Goal: Information Seeking & Learning: Find specific page/section

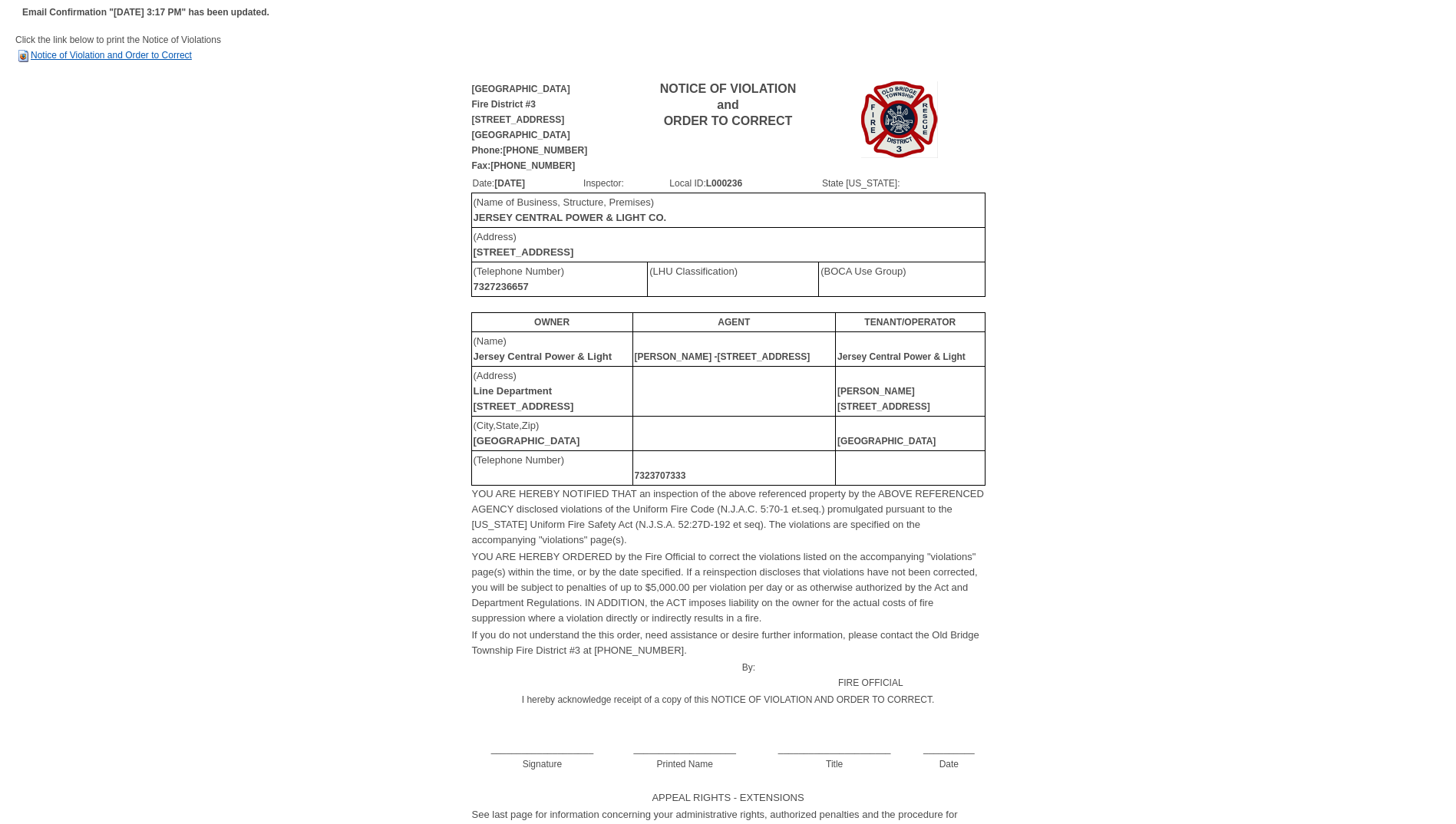
click at [23, 53] on img at bounding box center [23, 56] width 15 height 15
click at [23, 58] on img at bounding box center [23, 56] width 15 height 15
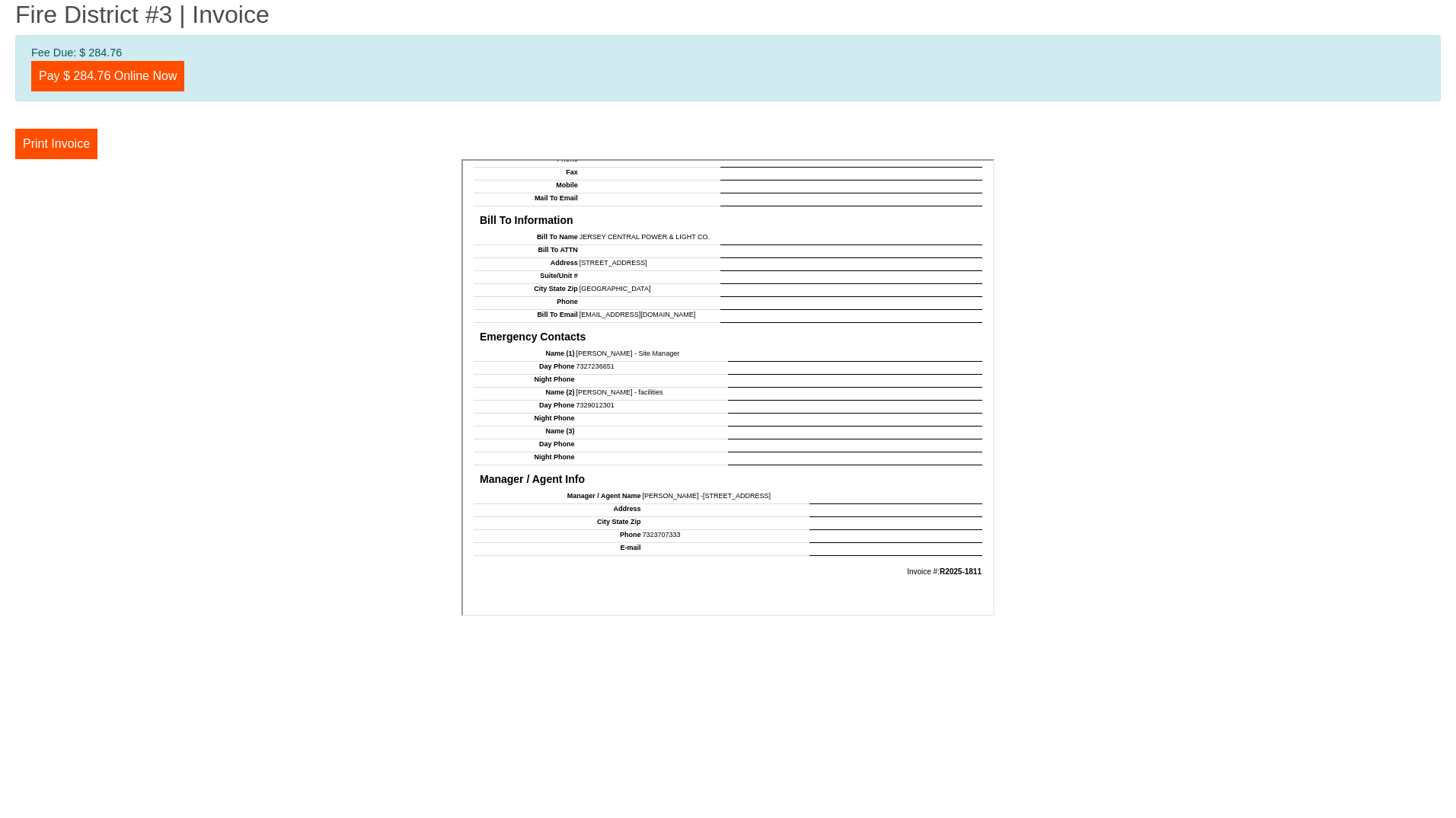
scroll to position [1248, 0]
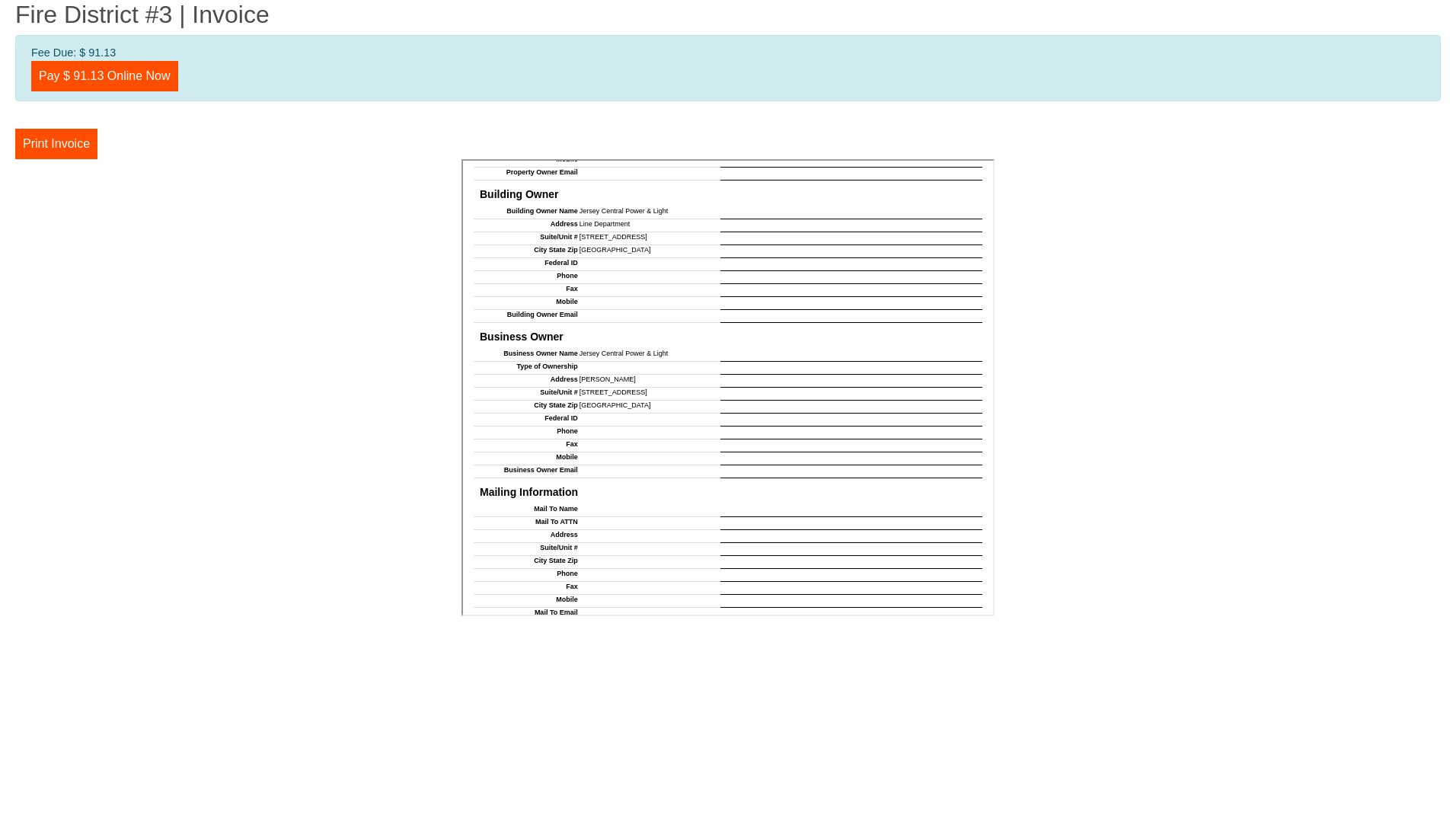
scroll to position [1264, 0]
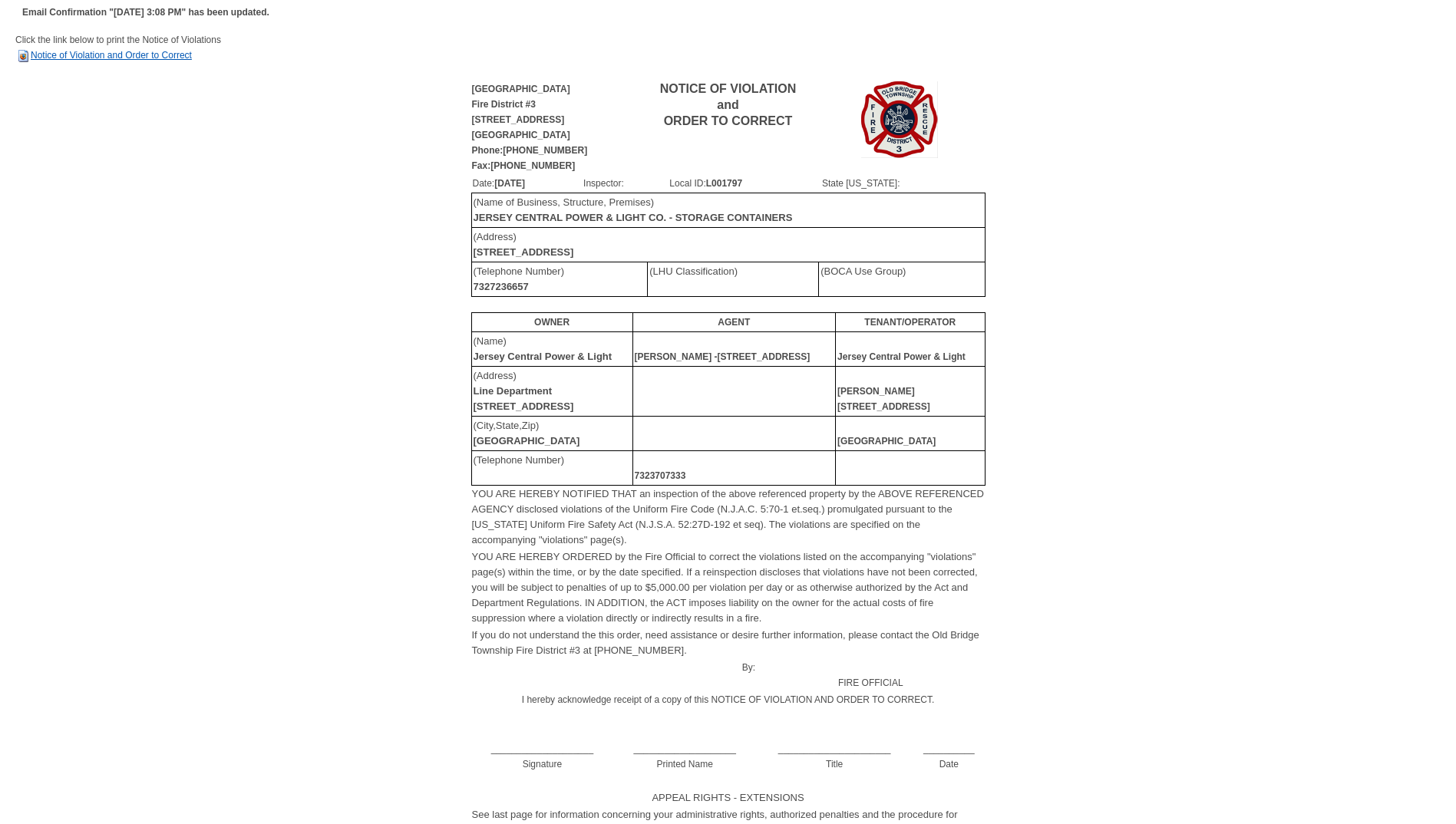
click at [103, 56] on link "Notice of Violation and Order to Correct" at bounding box center [103, 55] width 176 height 11
click at [84, 53] on link "Notice of Violation and Order to Correct" at bounding box center [103, 55] width 176 height 11
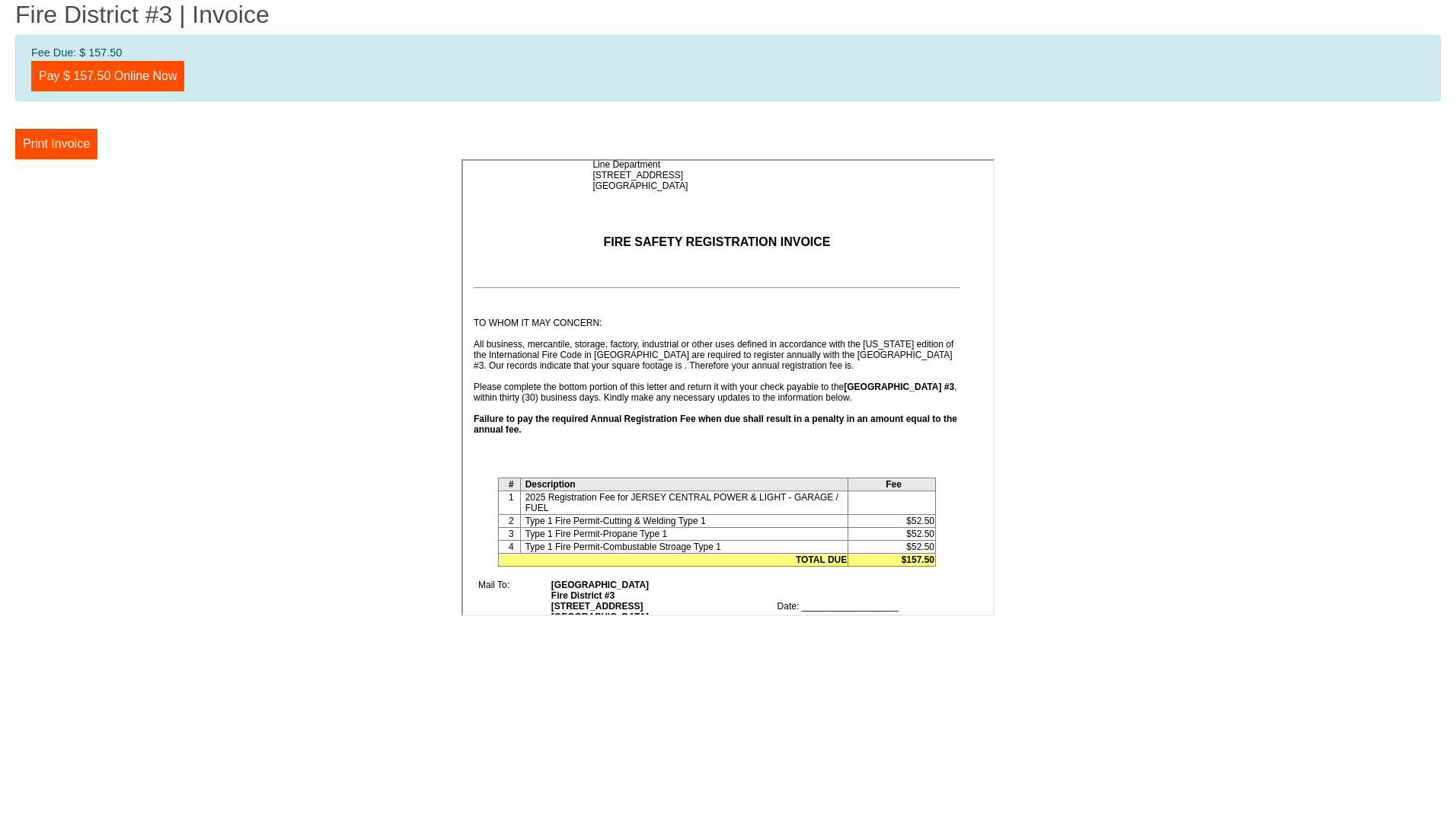
scroll to position [122, 0]
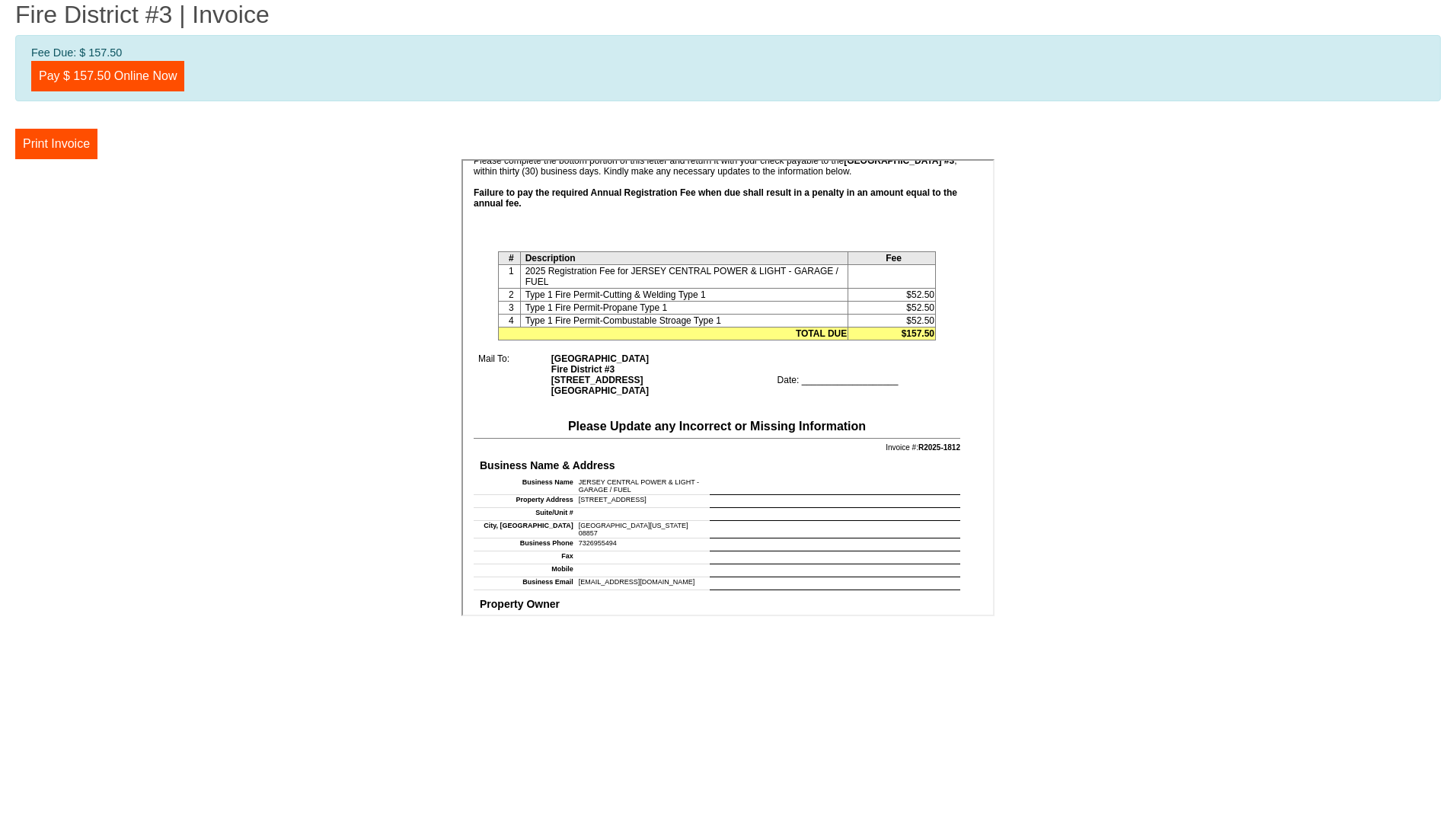
scroll to position [366, 0]
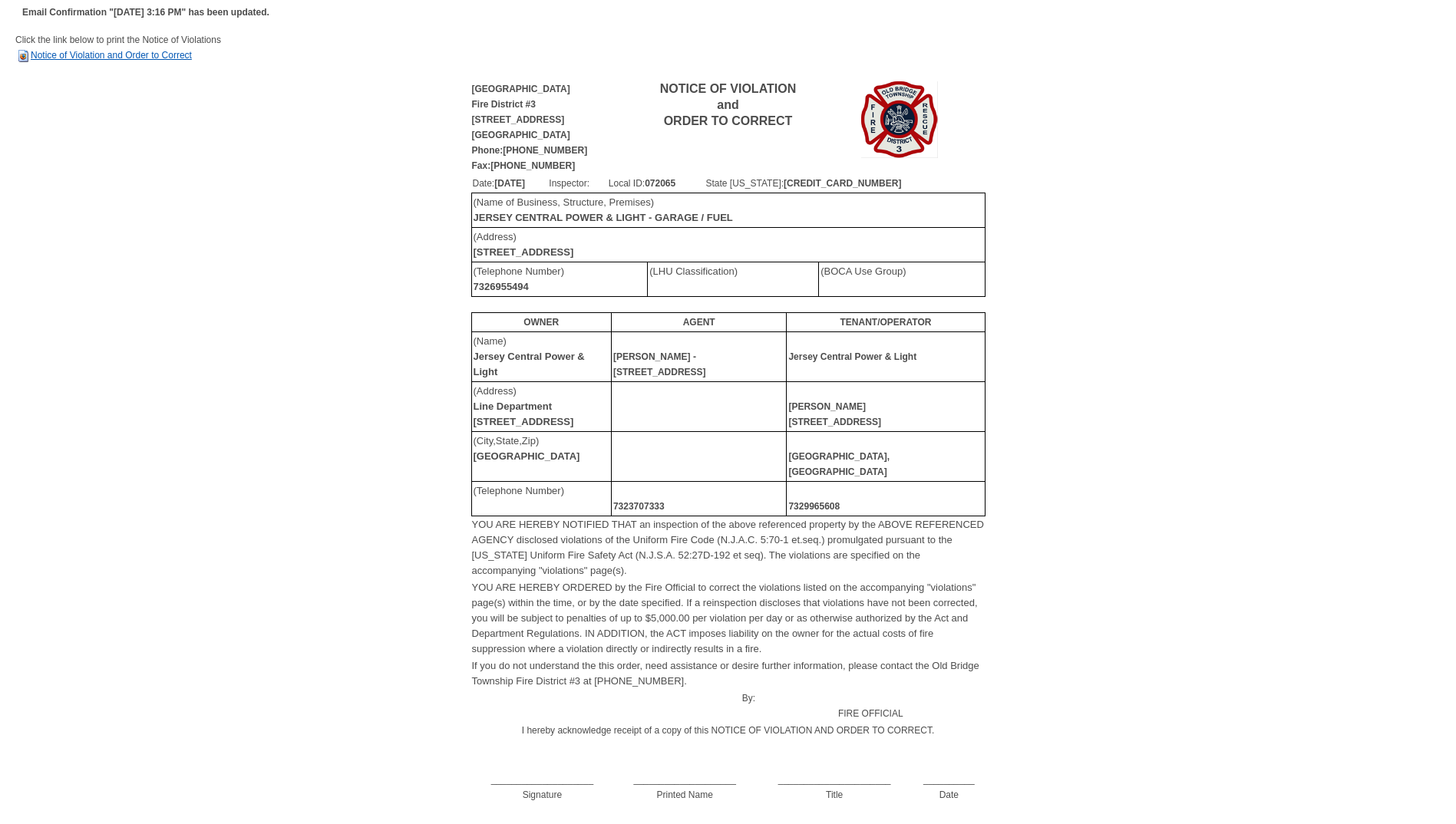
click at [46, 53] on link "Notice of Violation and Order to Correct" at bounding box center [103, 55] width 176 height 11
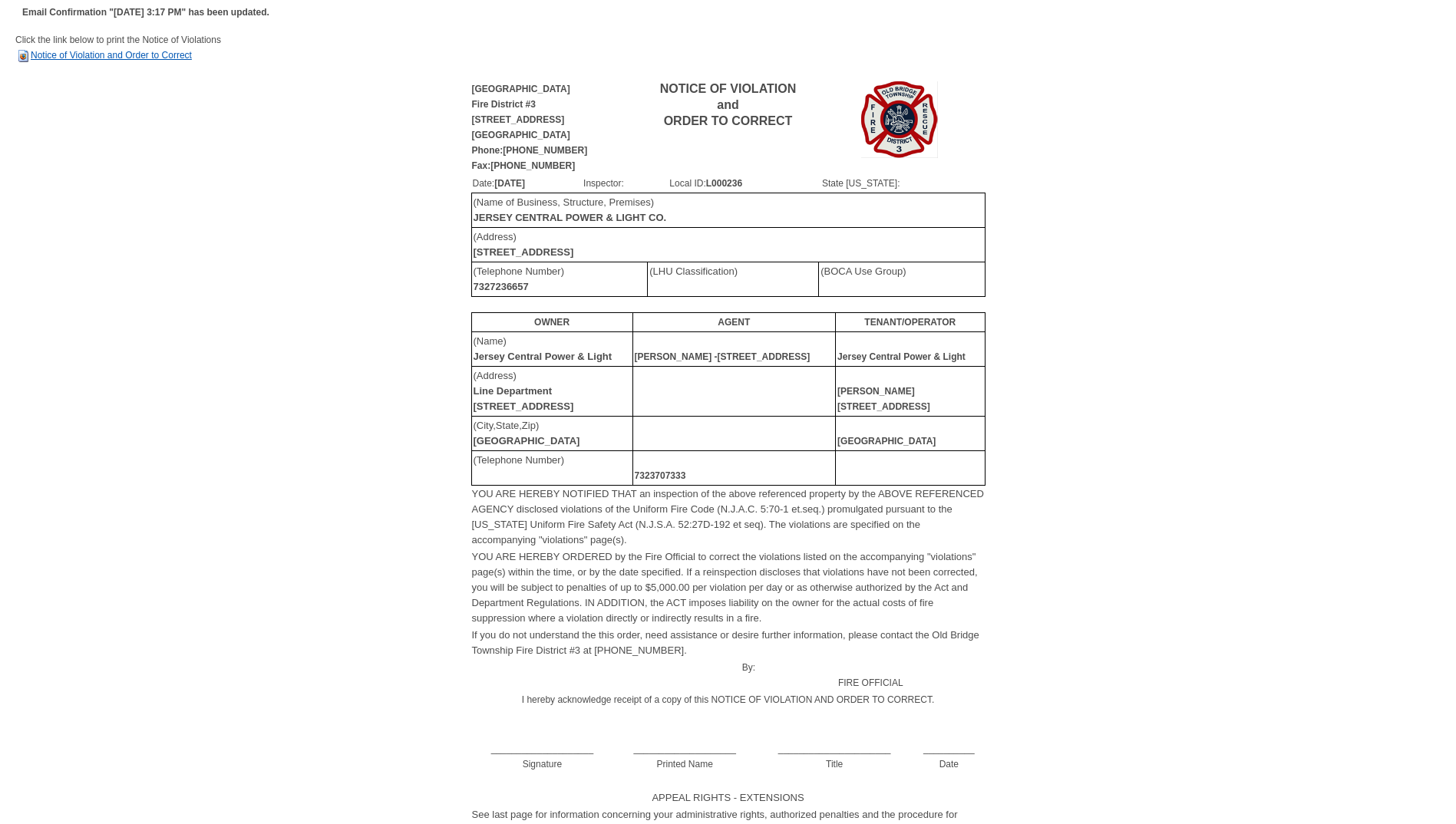
click at [53, 52] on link "Notice of Violation and Order to Correct" at bounding box center [103, 55] width 176 height 11
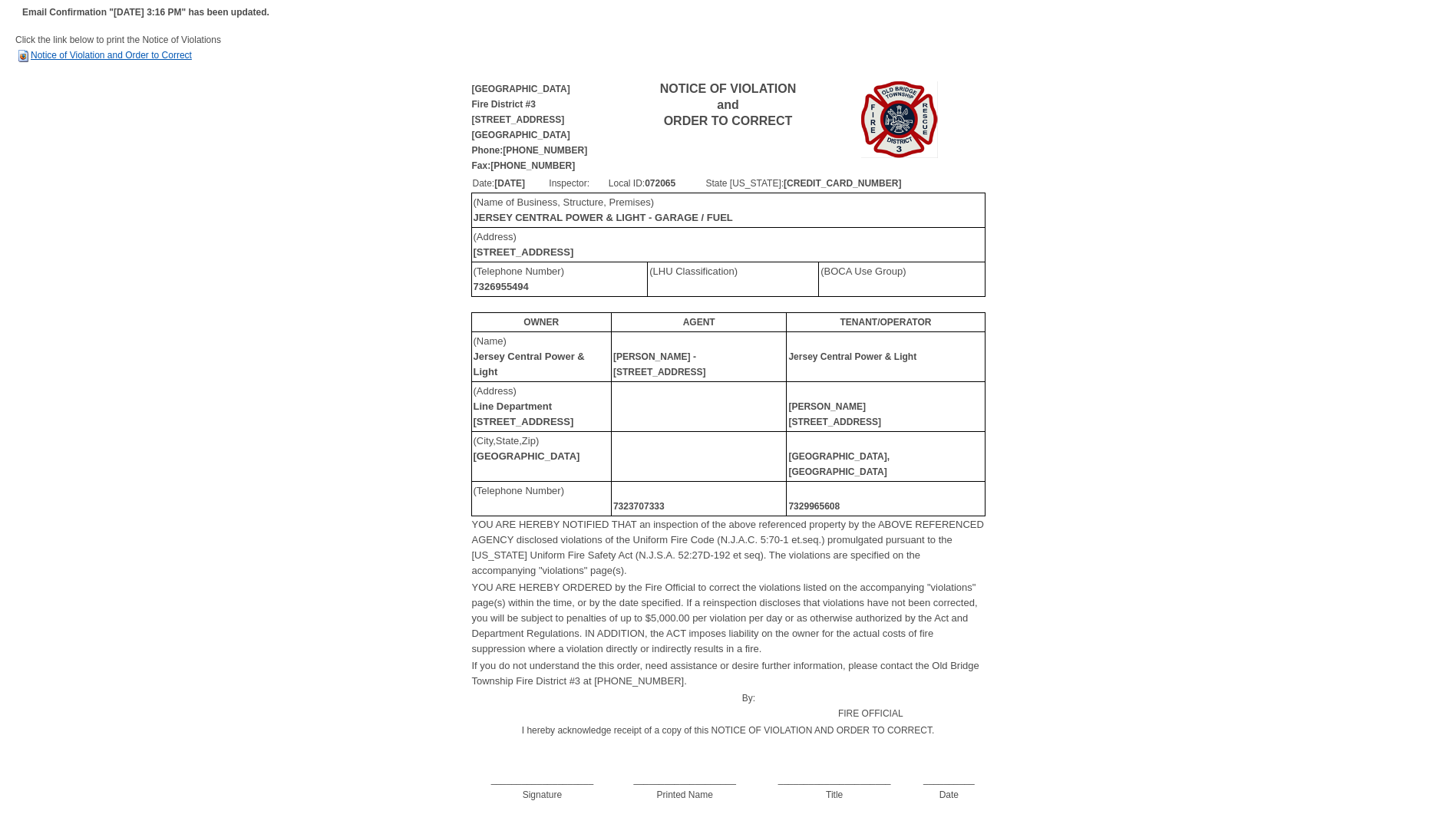
click at [92, 55] on link "Notice of Violation and Order to Correct" at bounding box center [103, 55] width 176 height 11
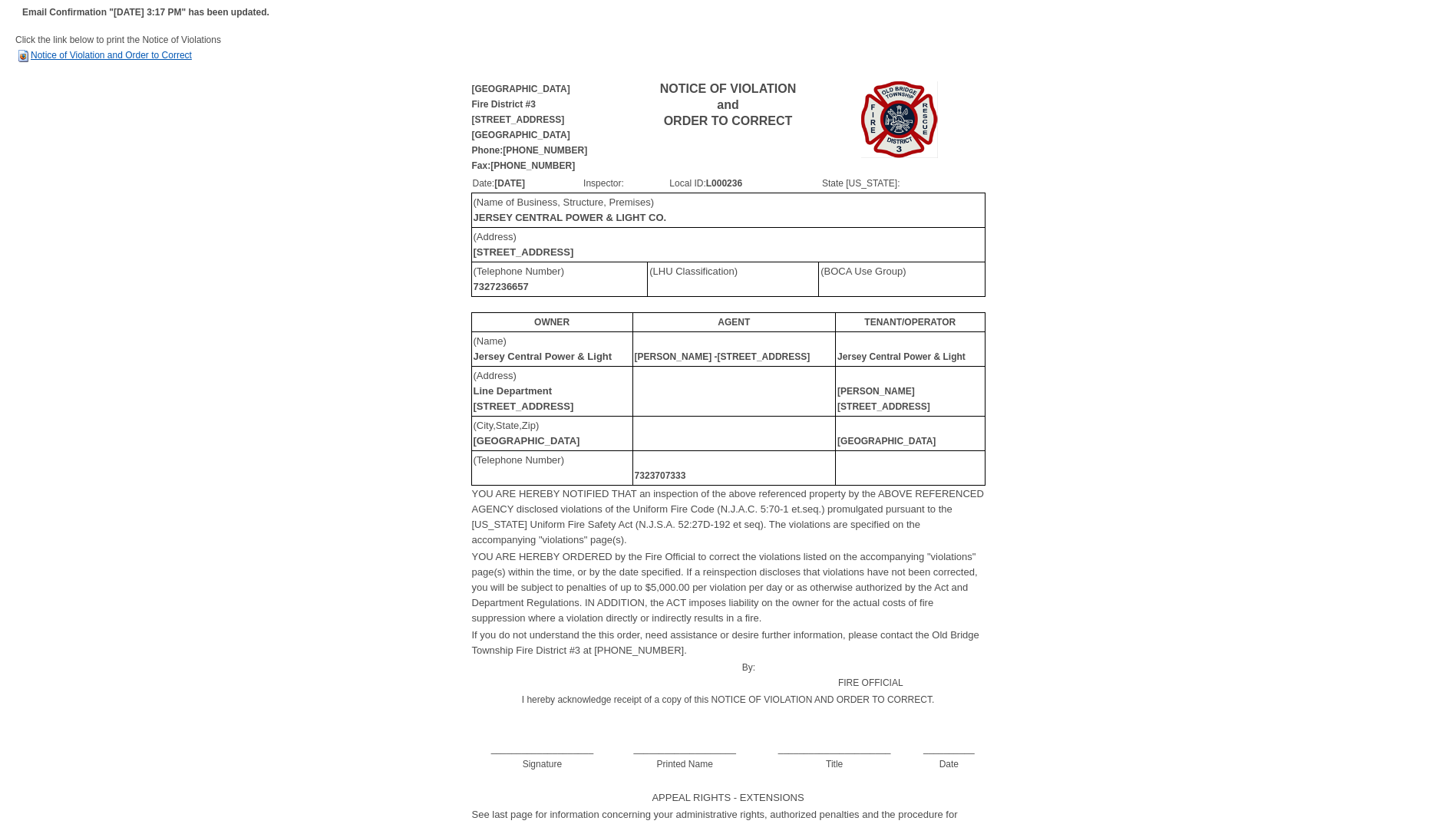
click at [70, 53] on link "Notice of Violation and Order to Correct" at bounding box center [103, 55] width 176 height 11
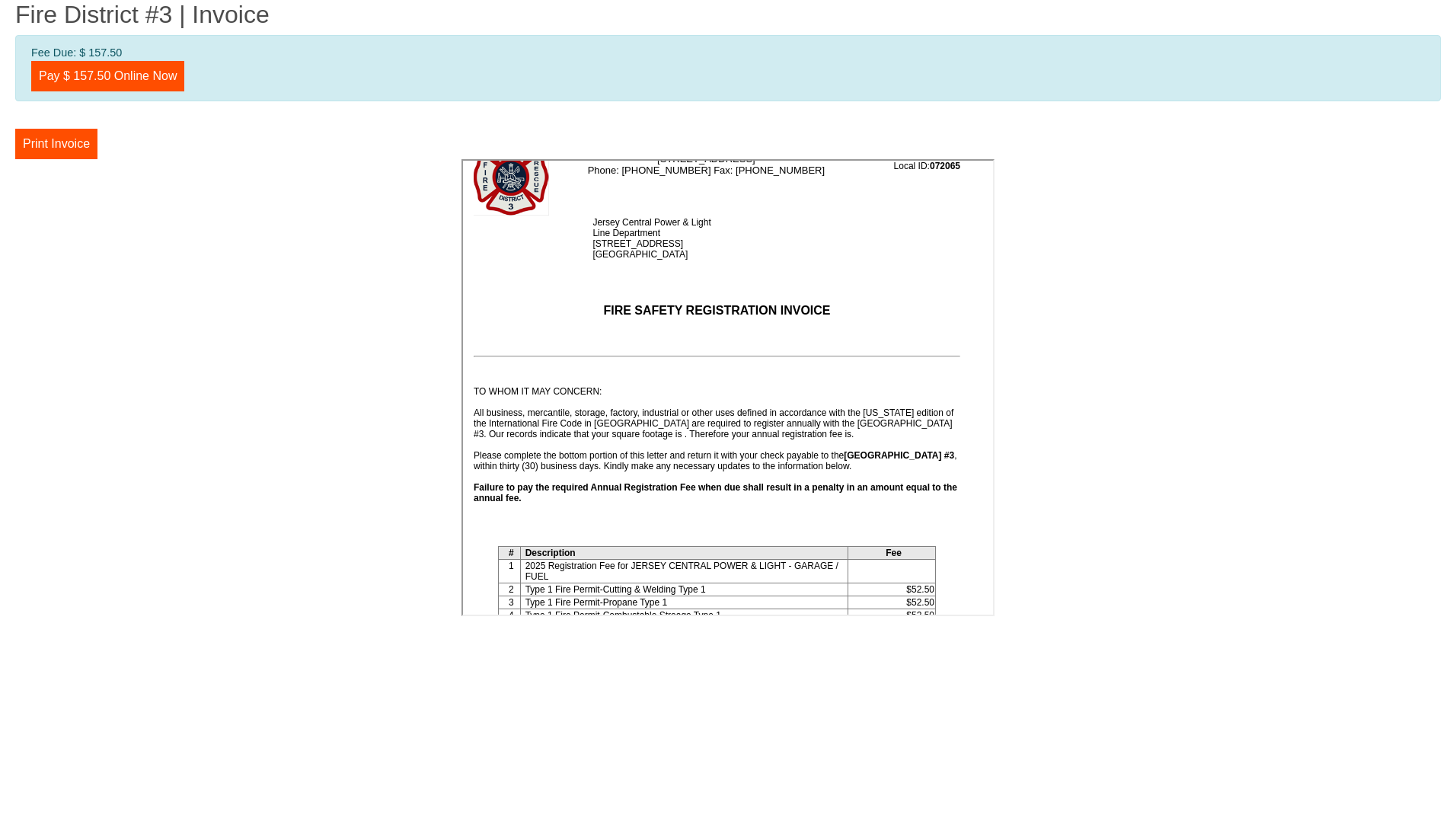
scroll to position [173, 0]
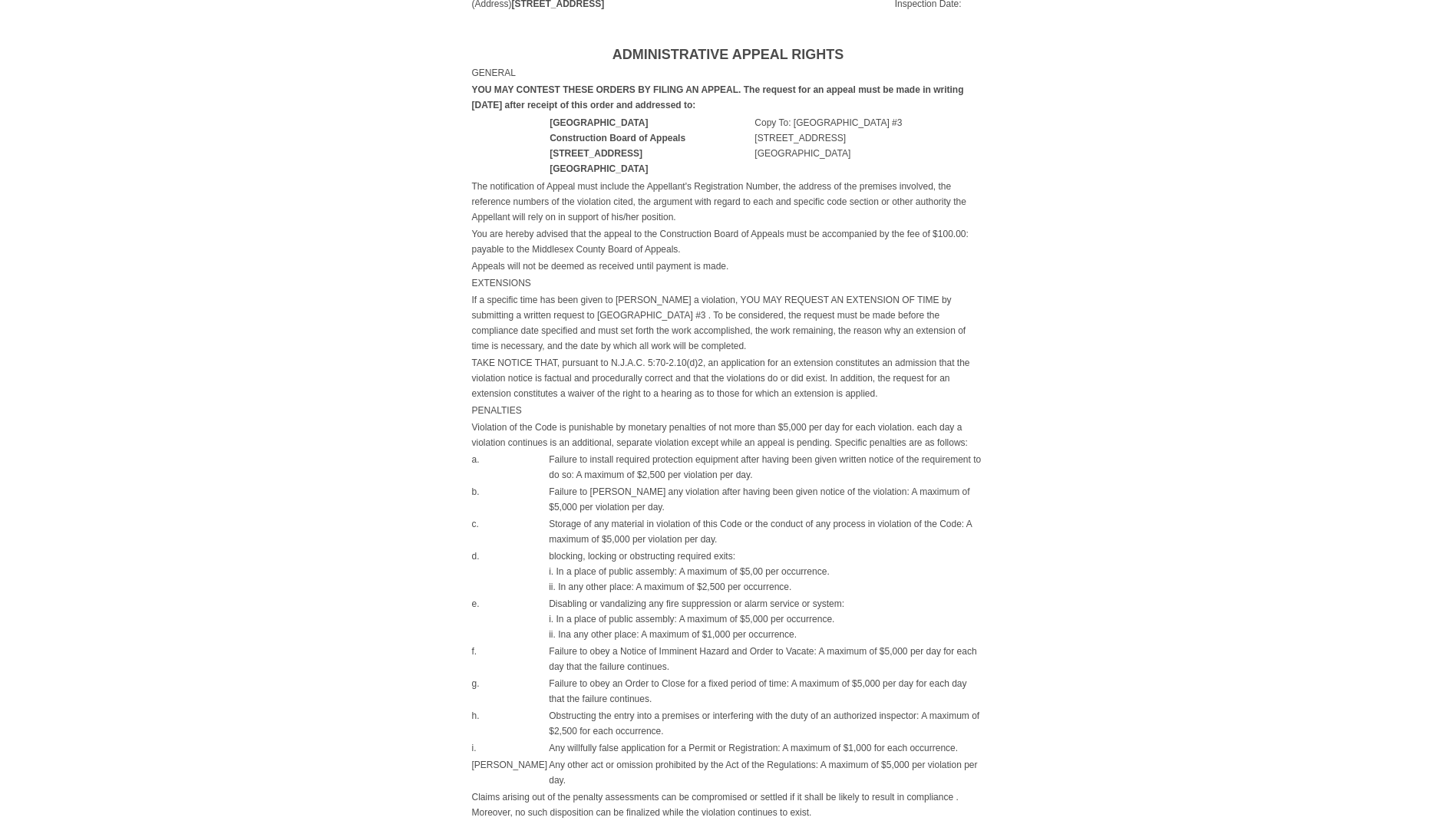
scroll to position [914, 0]
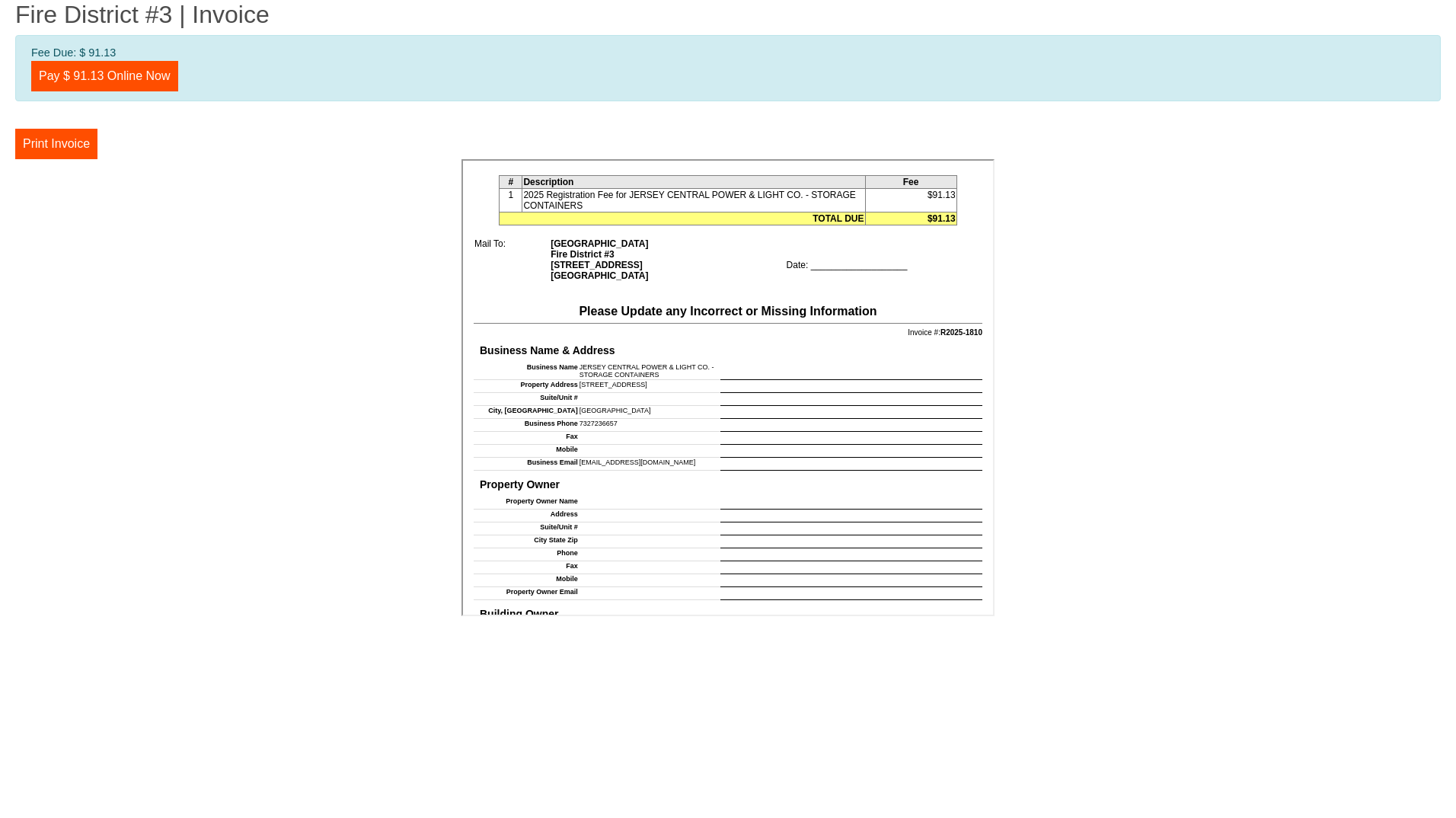
scroll to position [407, 0]
